Goal: Task Accomplishment & Management: Use online tool/utility

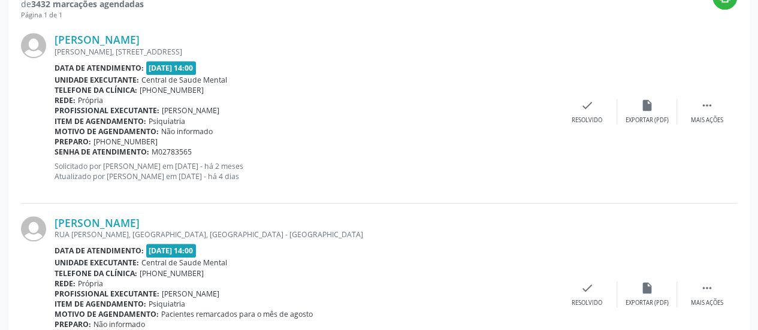
scroll to position [341, 0]
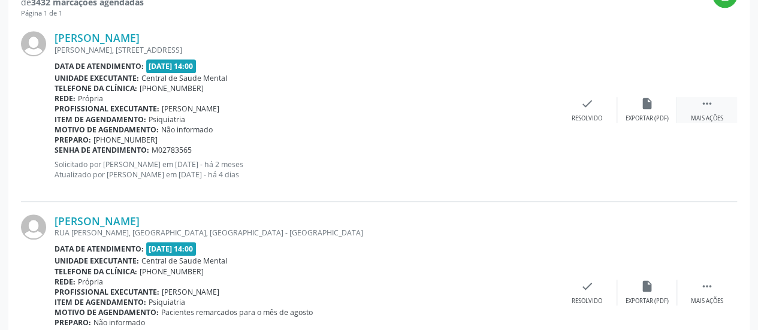
click at [718, 109] on div " Mais ações" at bounding box center [708, 110] width 60 height 26
click at [657, 104] on div "alarm_off Não compareceu" at bounding box center [648, 110] width 60 height 26
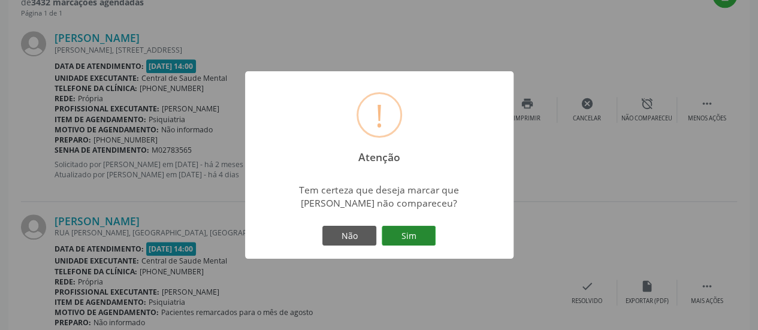
click at [407, 235] on button "Sim" at bounding box center [409, 236] width 54 height 20
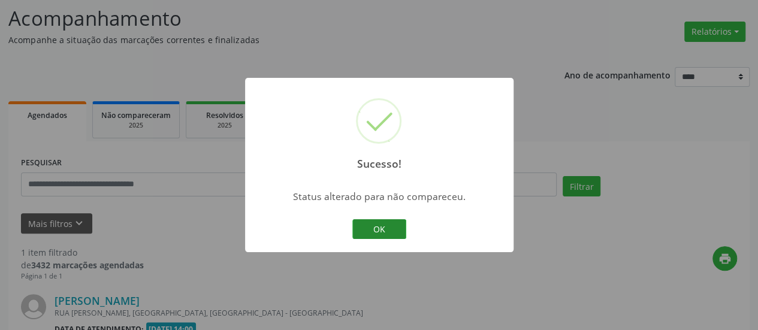
scroll to position [232, 0]
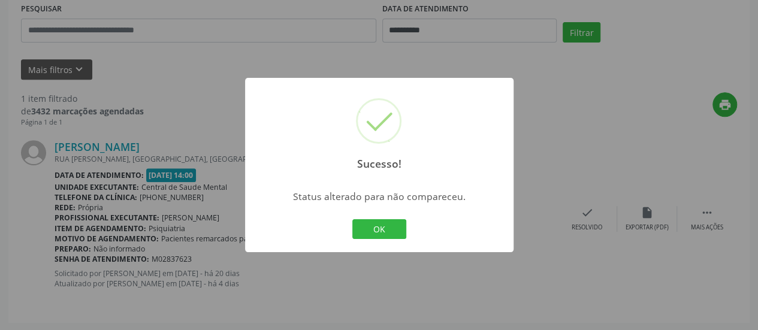
click at [378, 219] on div "OK Cancel" at bounding box center [379, 229] width 59 height 25
click at [381, 227] on button "OK" at bounding box center [380, 229] width 54 height 20
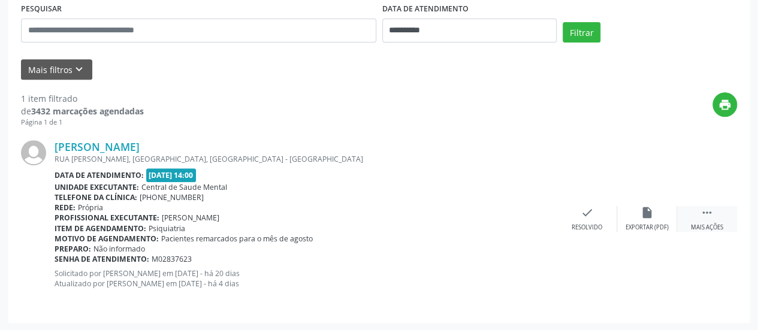
click at [694, 213] on div " Mais ações" at bounding box center [708, 219] width 60 height 26
click at [647, 212] on icon "alarm_off" at bounding box center [647, 212] width 13 height 13
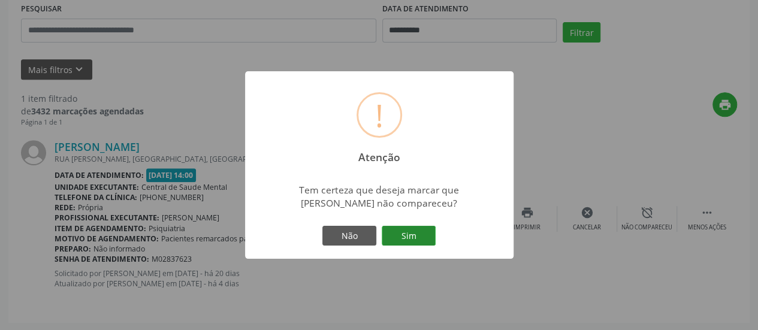
click at [407, 240] on button "Sim" at bounding box center [409, 236] width 54 height 20
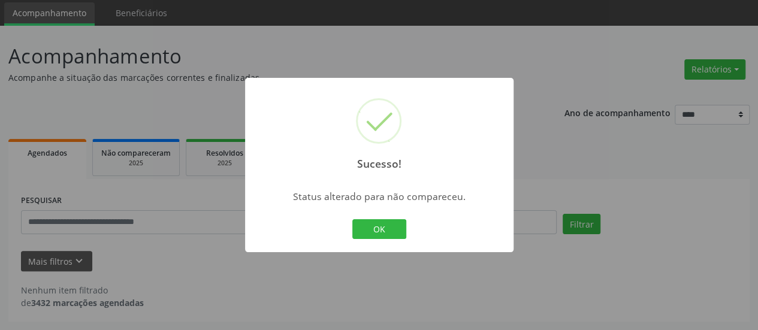
scroll to position [40, 0]
click at [378, 225] on button "OK" at bounding box center [380, 229] width 54 height 20
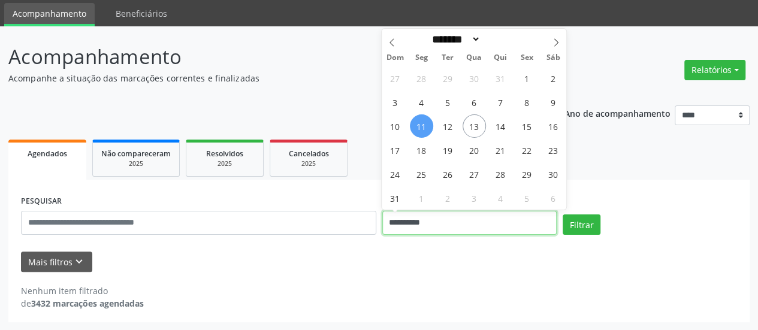
click at [401, 221] on input "**********" at bounding box center [470, 223] width 174 height 24
click at [473, 128] on span "13" at bounding box center [474, 126] width 23 height 23
type input "**********"
click at [473, 128] on span "13" at bounding box center [474, 126] width 23 height 23
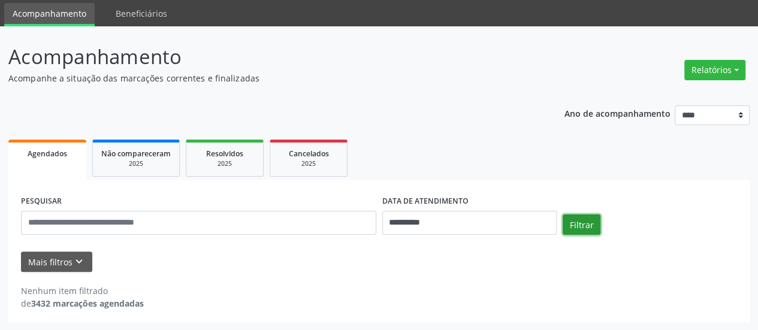
click at [563, 222] on button "Filtrar" at bounding box center [582, 225] width 38 height 20
